Goal: Task Accomplishment & Management: Use online tool/utility

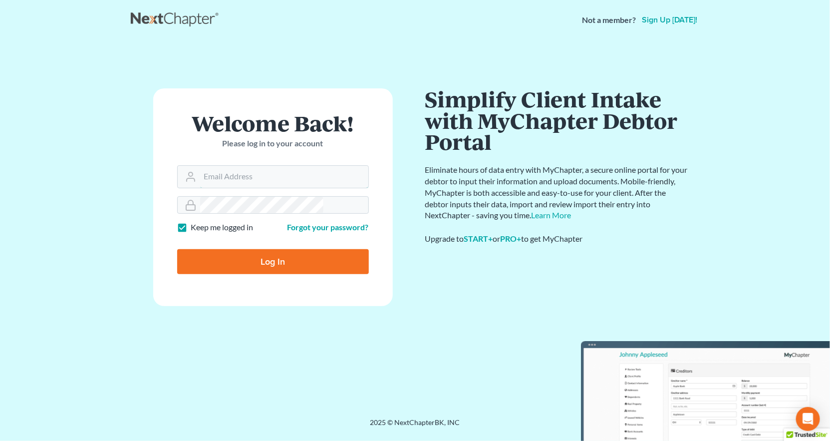
type input "[PERSON_NAME][EMAIL_ADDRESS][DOMAIN_NAME]"
click at [243, 249] on input "Log In" at bounding box center [273, 261] width 192 height 25
type input "Thinking..."
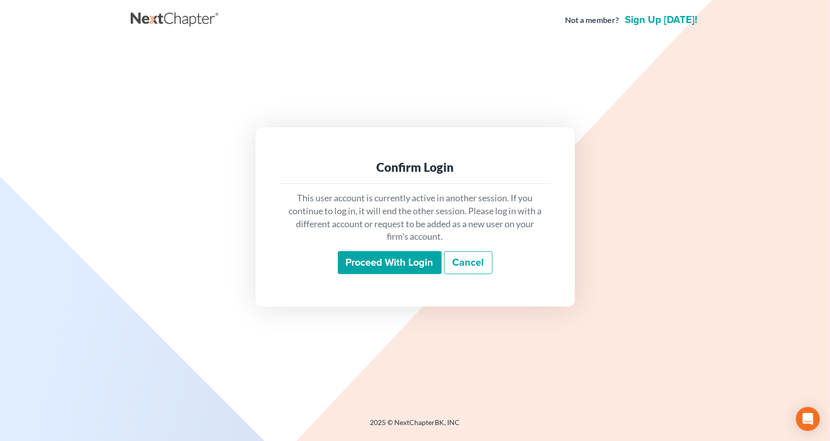
click at [393, 254] on input "Proceed with login" at bounding box center [390, 262] width 104 height 23
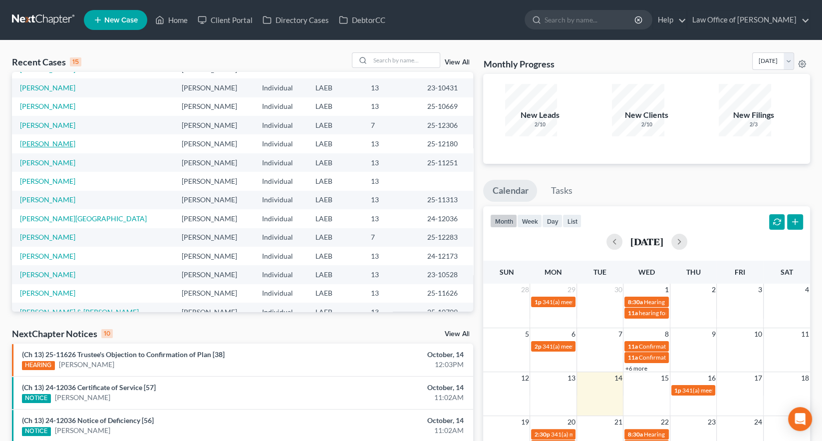
click at [42, 139] on link "[PERSON_NAME]" at bounding box center [47, 143] width 55 height 8
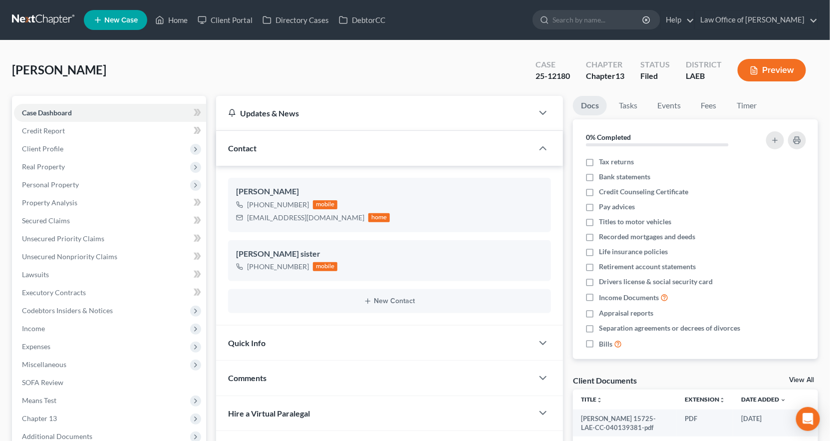
click at [24, 391] on span "Means Test" at bounding box center [110, 400] width 192 height 18
click at [51, 414] on span "Means Test Qualifier" at bounding box center [73, 418] width 63 height 8
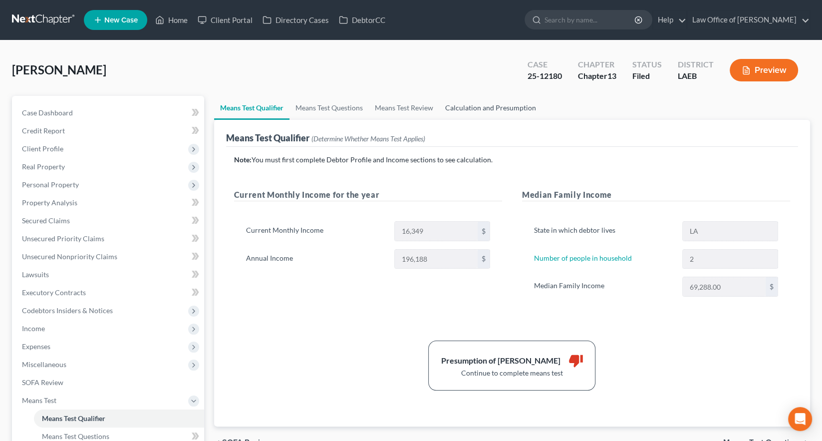
click at [439, 96] on link "Calculation and Presumption" at bounding box center [490, 108] width 103 height 24
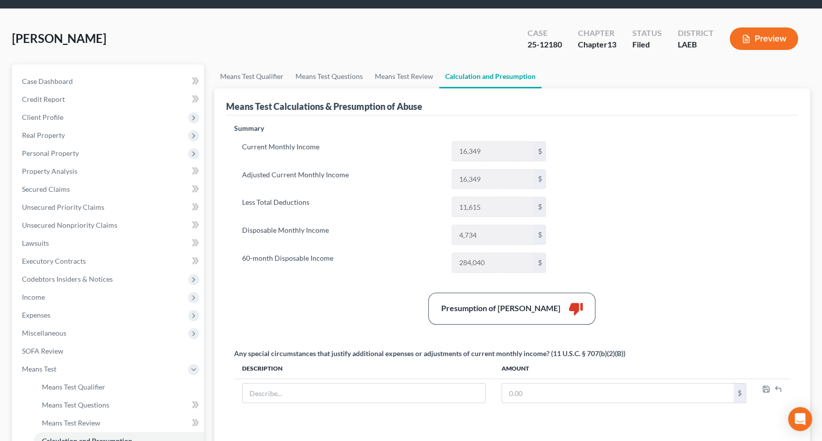
scroll to position [31, 0]
click at [306, 65] on link "Means Test Questions" at bounding box center [329, 77] width 79 height 24
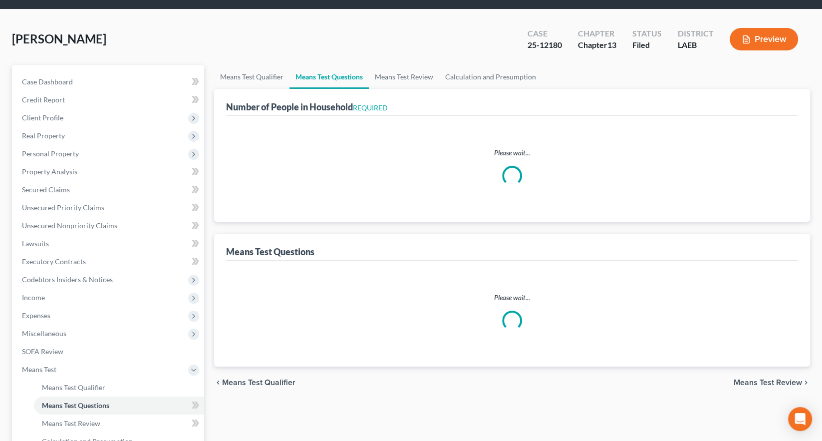
scroll to position [1, 0]
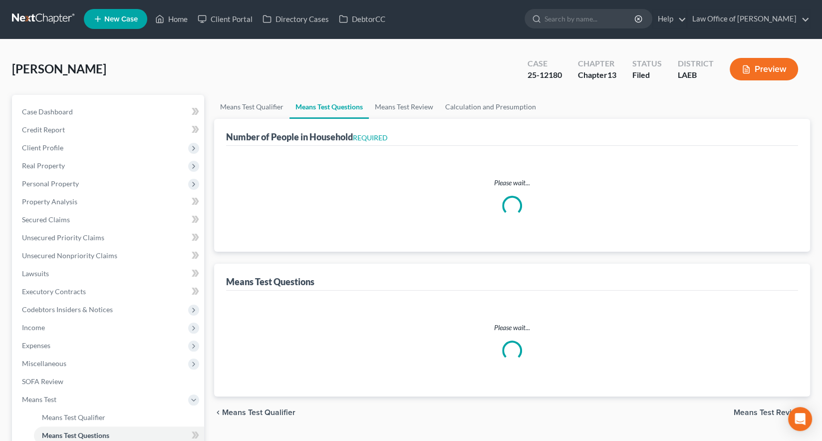
select select "1"
select select "60"
select select "0"
select select "60"
select select "2"
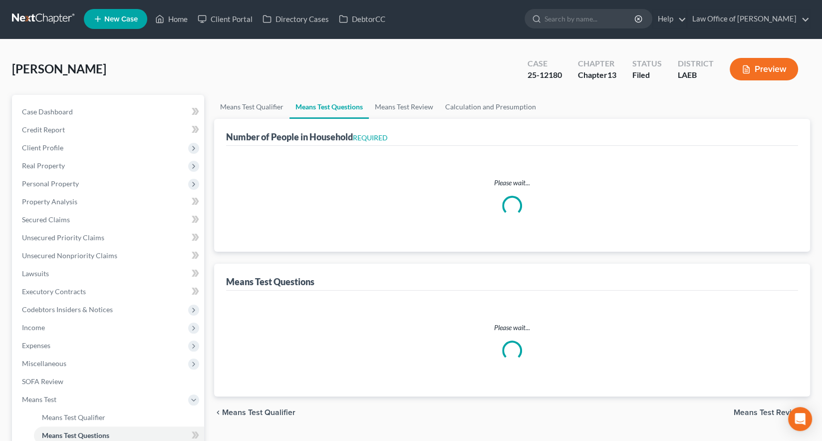
select select "2"
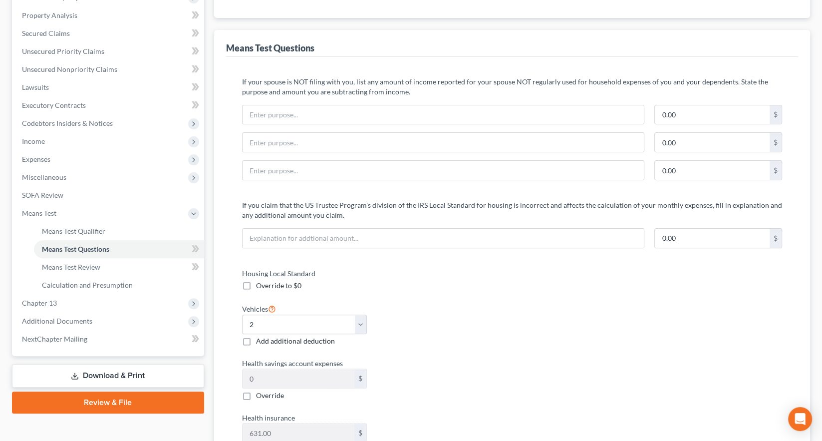
scroll to position [0, 0]
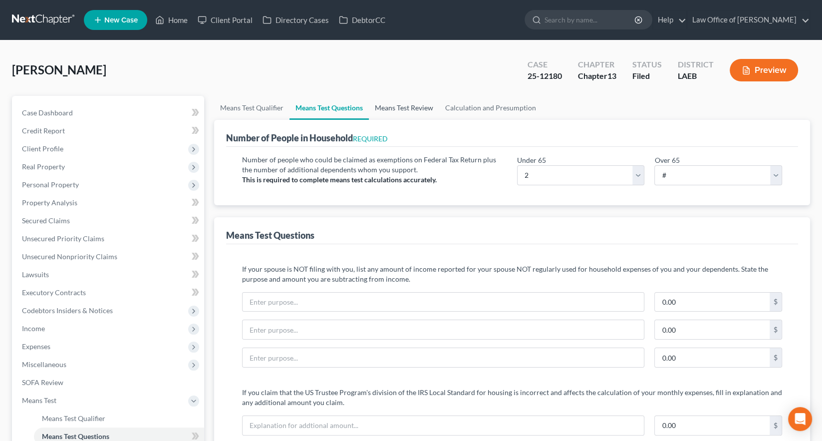
click at [369, 96] on link "Means Test Review" at bounding box center [404, 108] width 70 height 24
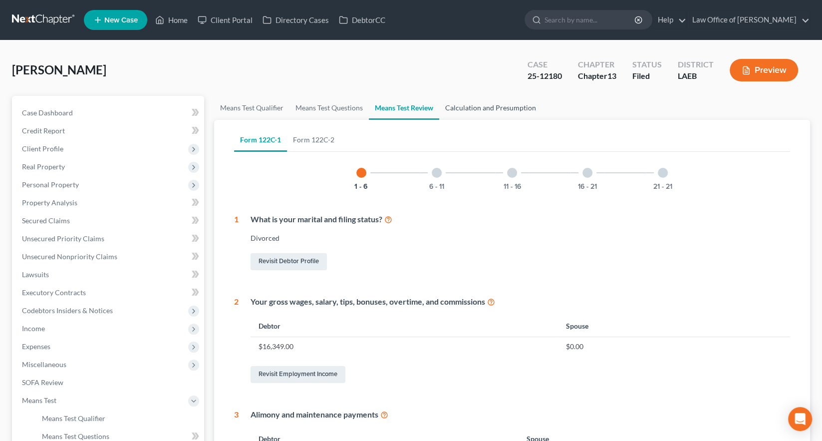
click at [439, 96] on link "Calculation and Presumption" at bounding box center [490, 108] width 103 height 24
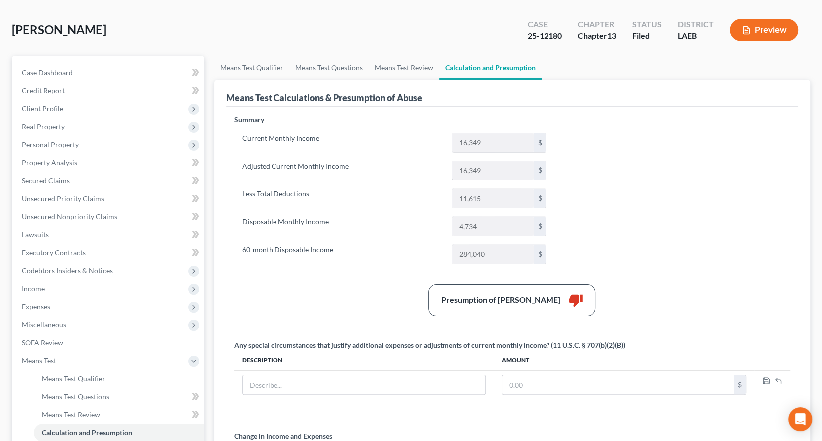
scroll to position [50, 0]
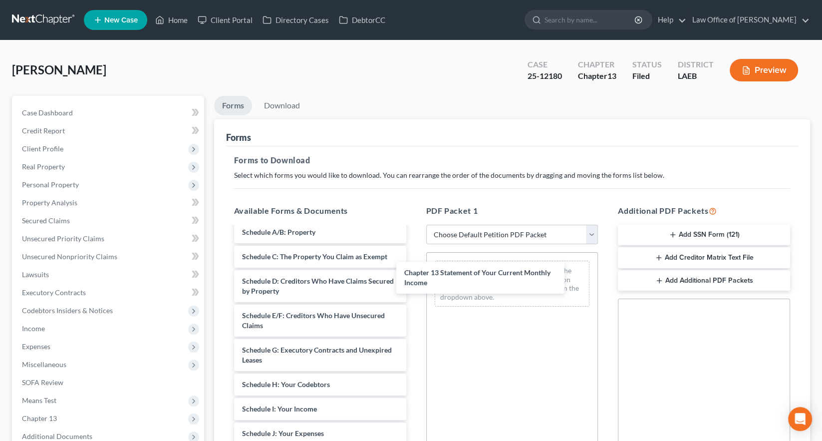
scroll to position [105, 0]
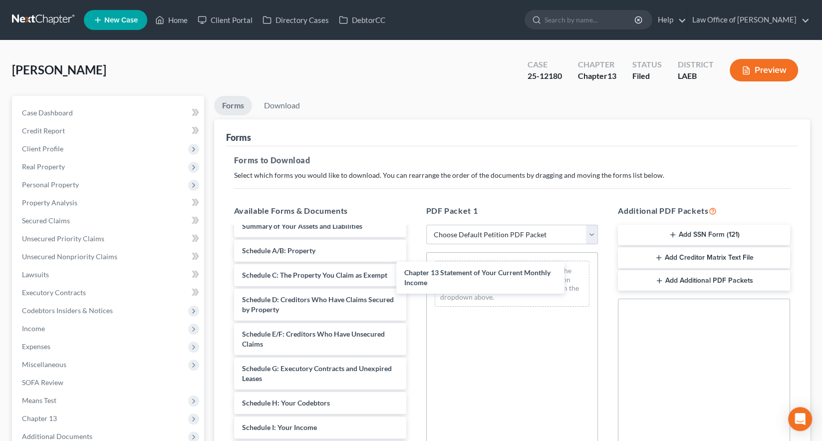
drag, startPoint x: 299, startPoint y: 337, endPoint x: 480, endPoint y: 259, distance: 197.7
click at [414, 259] on div "Chapter 13 Statement of Your Current Monthly Income Bibbins 15725-LAE-CC-040139…" at bounding box center [320, 393] width 188 height 542
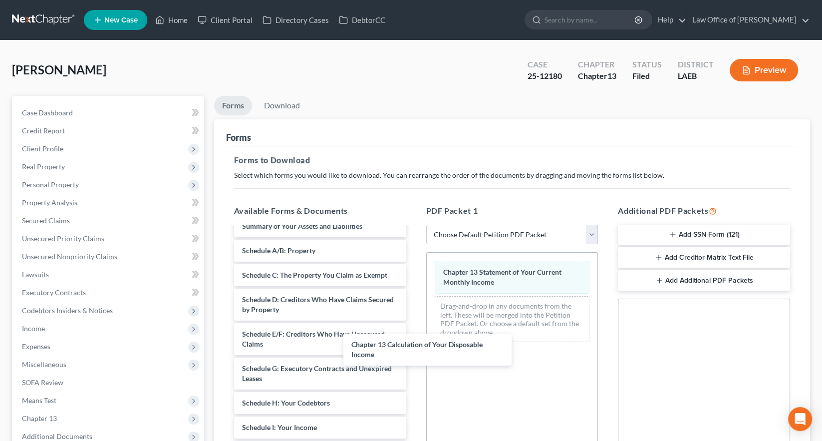
scroll to position [86, 0]
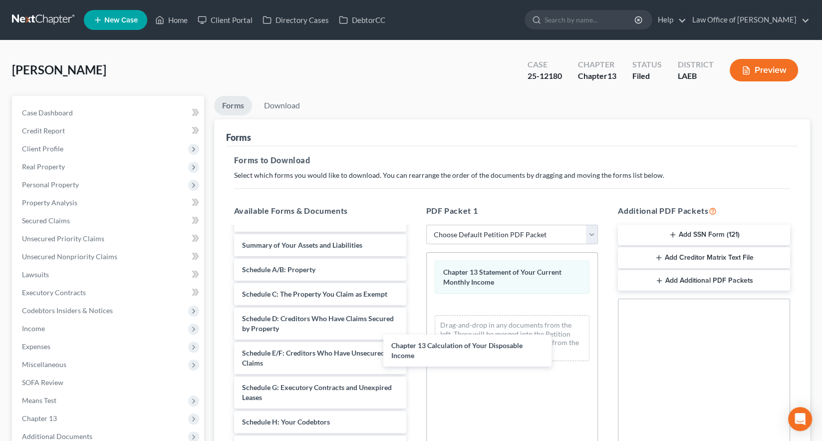
drag, startPoint x: 321, startPoint y: 351, endPoint x: 477, endPoint y: 340, distance: 156.2
click at [414, 340] on div "Chapter 13 Calculation of Your Disposable Income Bibbins 15725-LAE-CC-040139381…" at bounding box center [320, 400] width 188 height 518
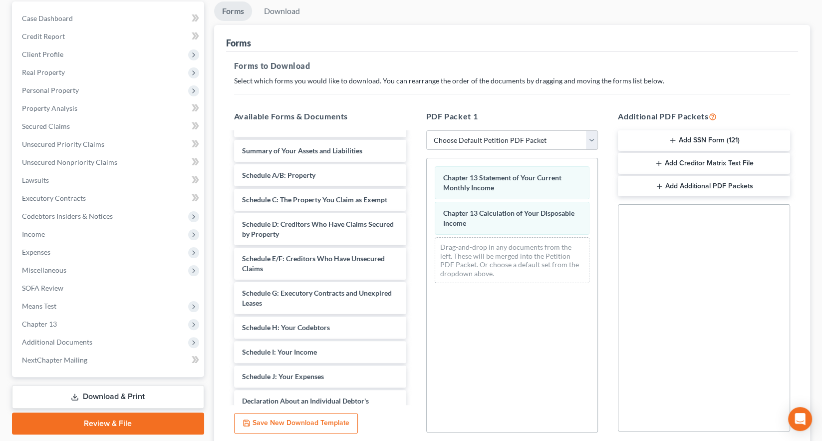
scroll to position [94, 0]
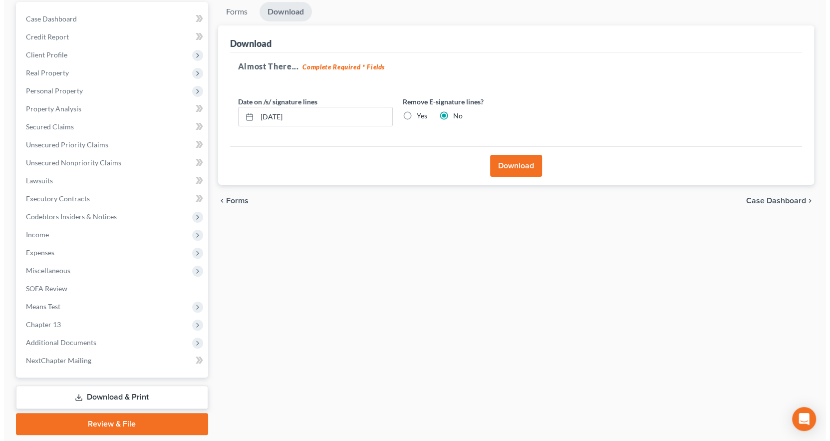
scroll to position [0, 0]
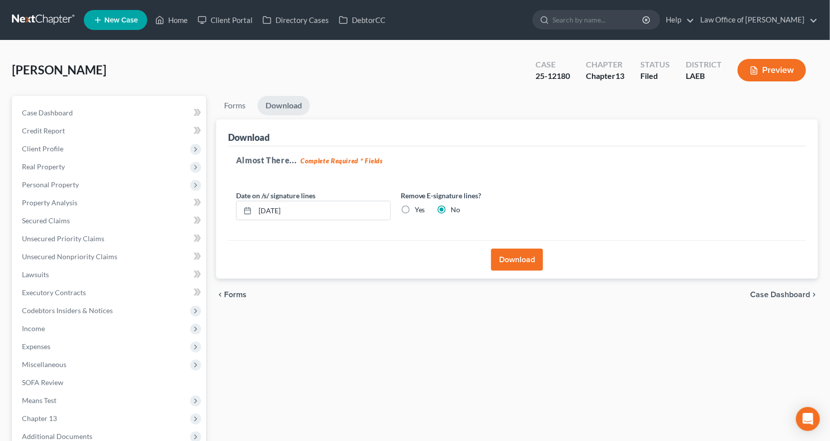
click at [534, 249] on button "Download" at bounding box center [517, 260] width 52 height 22
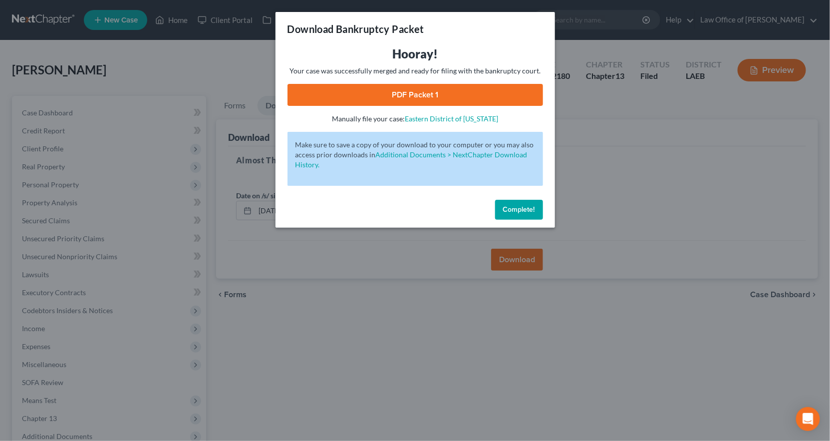
click at [378, 84] on link "PDF Packet 1" at bounding box center [416, 95] width 256 height 22
click at [503, 205] on span "Complete!" at bounding box center [519, 209] width 32 height 8
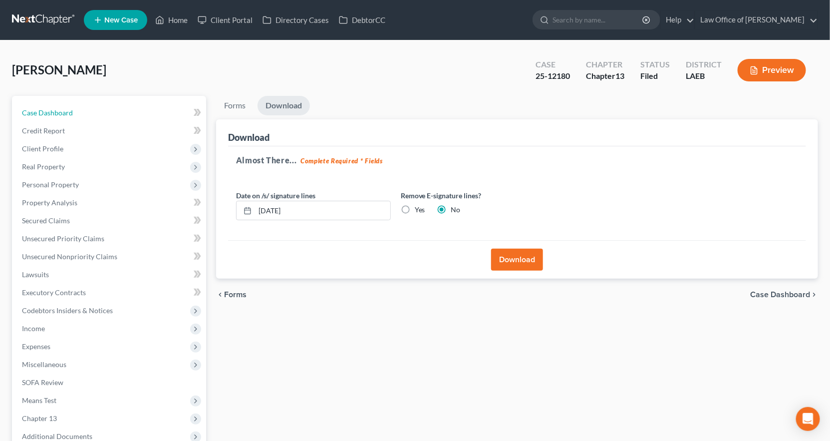
click at [50, 108] on span "Case Dashboard" at bounding box center [47, 112] width 51 height 8
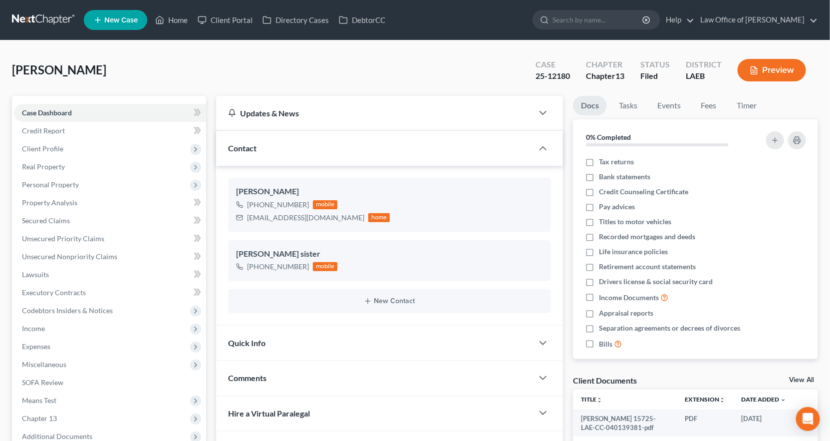
click at [28, 14] on link at bounding box center [44, 20] width 64 height 18
